Goal: Task Accomplishment & Management: Use online tool/utility

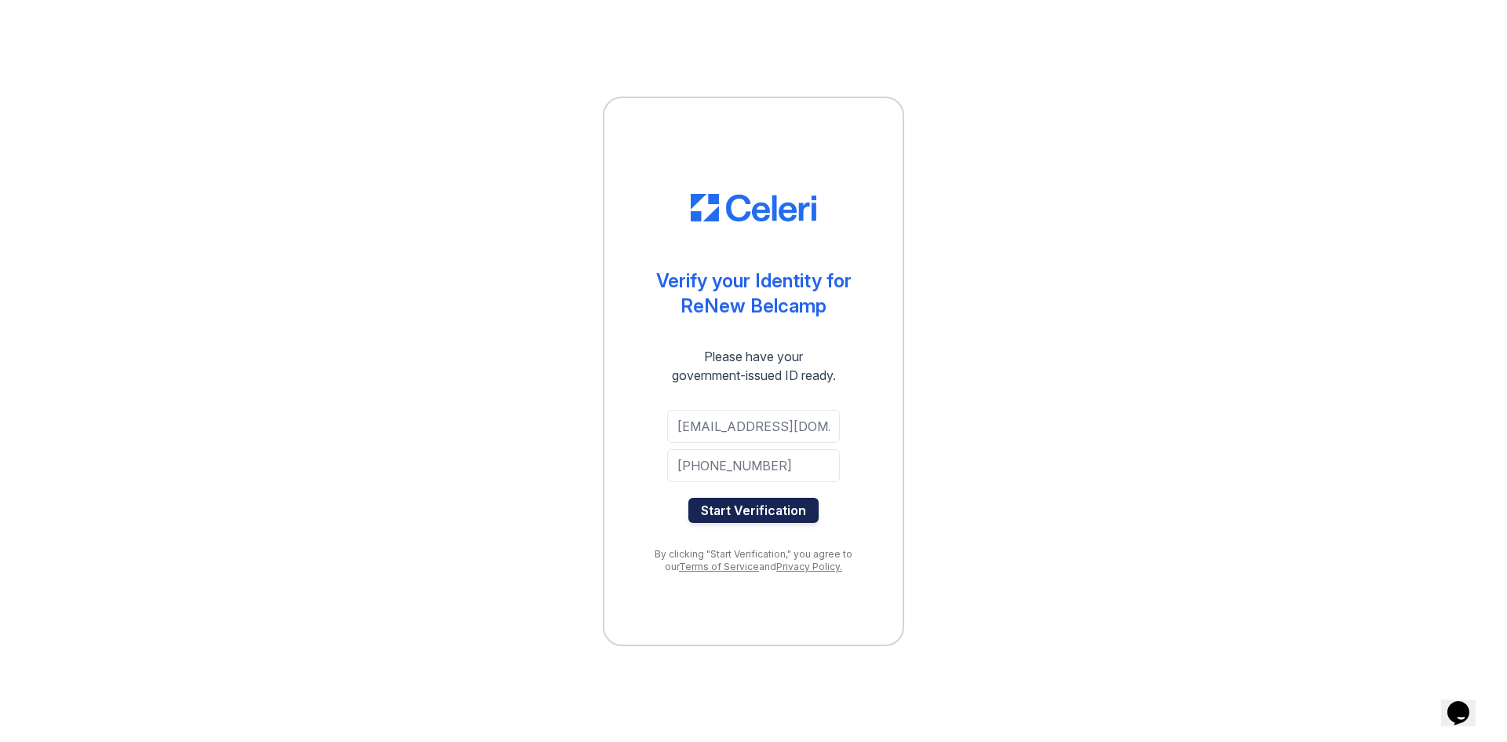
click at [780, 510] on button "Start Verification" at bounding box center [753, 510] width 130 height 25
